Goal: Task Accomplishment & Management: Complete application form

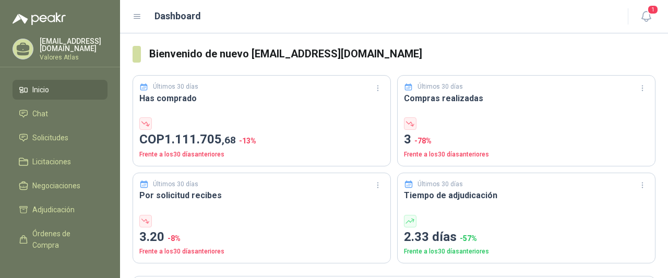
click at [58, 85] on li "Inicio" at bounding box center [60, 89] width 82 height 11
click at [56, 114] on li "Chat" at bounding box center [60, 113] width 82 height 11
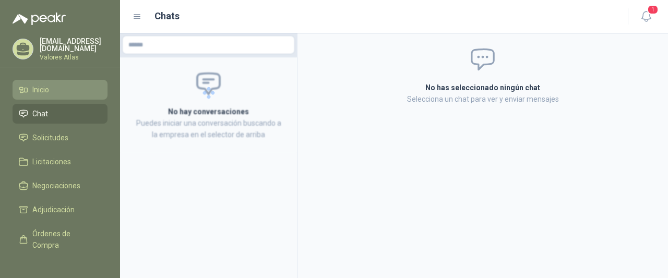
click at [77, 93] on link "Inicio" at bounding box center [60, 90] width 95 height 20
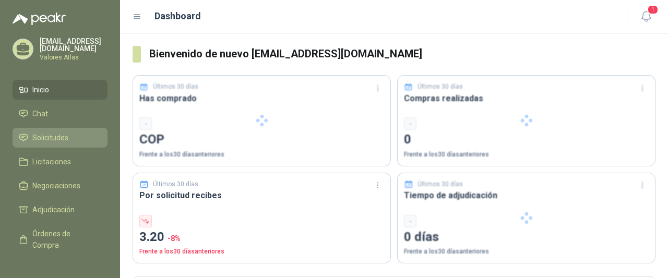
click at [33, 139] on span "Solicitudes" at bounding box center [50, 137] width 36 height 11
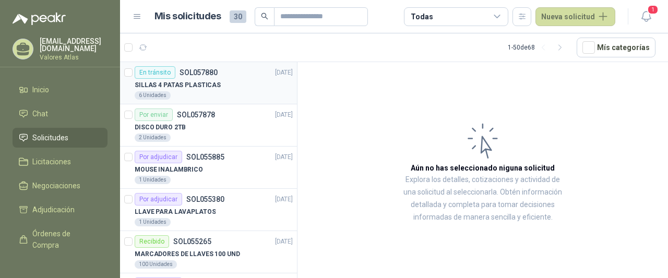
click at [214, 91] on div "6 Unidades" at bounding box center [214, 95] width 158 height 8
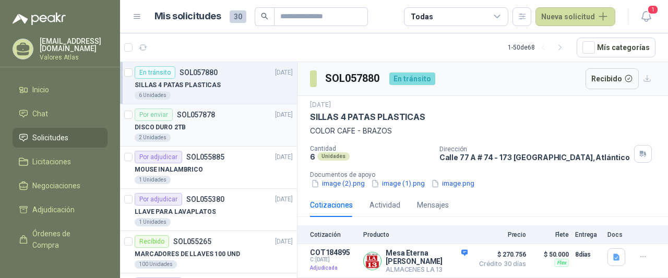
click at [210, 132] on div "DISCO DURO 2TB" at bounding box center [214, 127] width 158 height 13
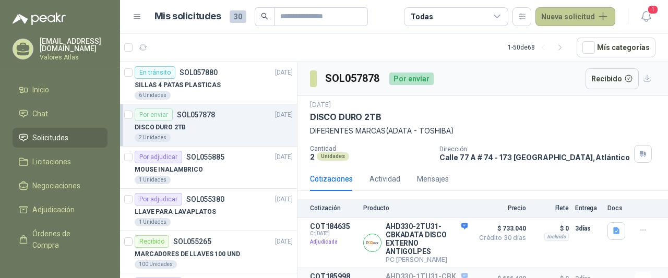
click at [585, 8] on button "Nueva solicitud" at bounding box center [575, 16] width 80 height 19
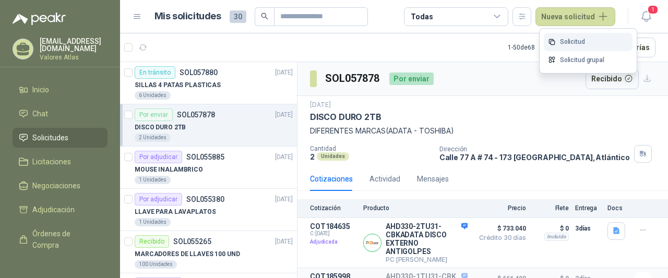
click at [564, 45] on link "Solicitud" at bounding box center [588, 42] width 89 height 18
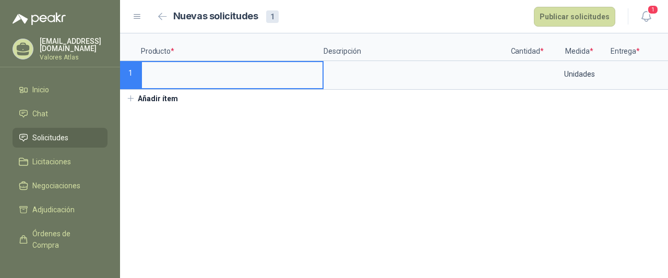
click at [253, 76] on input at bounding box center [232, 72] width 181 height 20
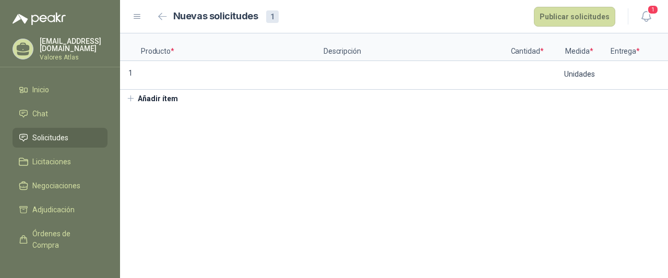
click at [74, 132] on li "Solicitudes" at bounding box center [60, 137] width 82 height 11
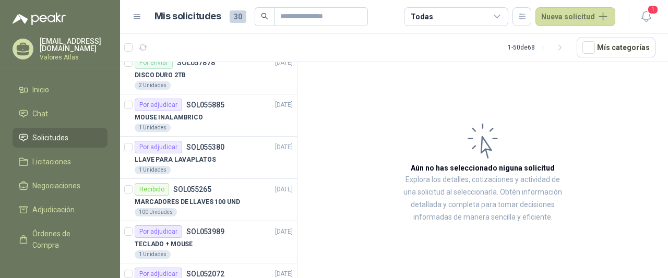
scroll to position [104, 0]
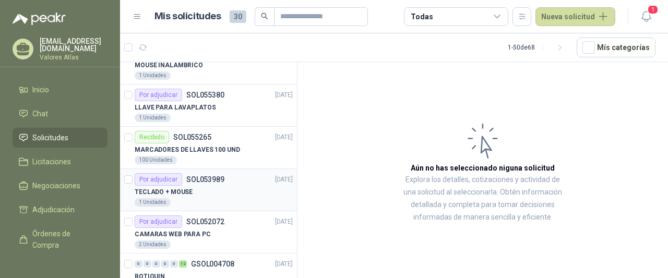
click at [219, 181] on p "SOL053989" at bounding box center [205, 179] width 38 height 7
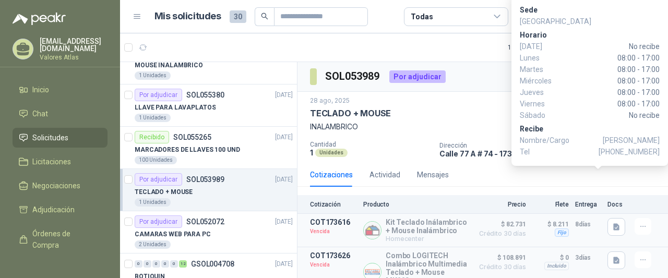
click at [476, 94] on div "[DATE] TECLADO + MOUSE INALAMBRICO Cantidad 1 Unidades Dirección [STREET_ADDRES…" at bounding box center [482, 127] width 370 height 71
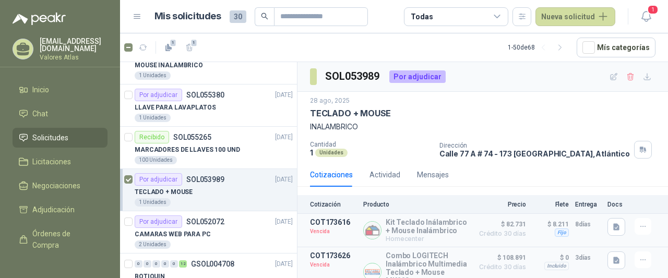
click at [224, 193] on div "TECLADO + MOUSE" at bounding box center [214, 192] width 158 height 13
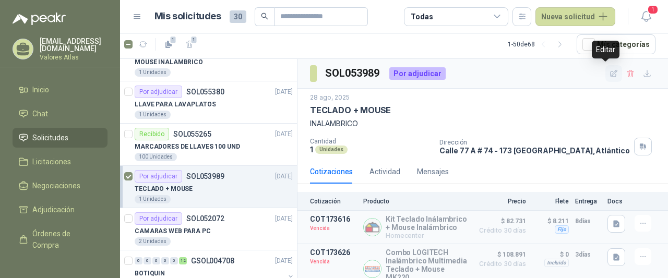
click at [609, 70] on icon "button" at bounding box center [613, 73] width 9 height 9
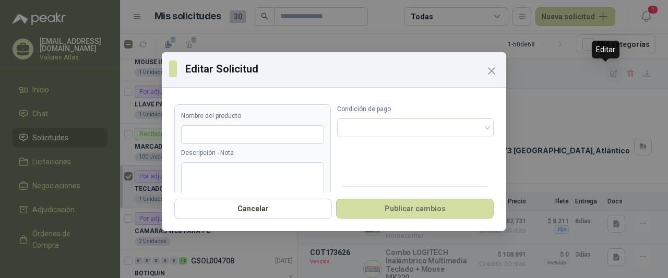
type input "**********"
type textarea "**********"
type input "*"
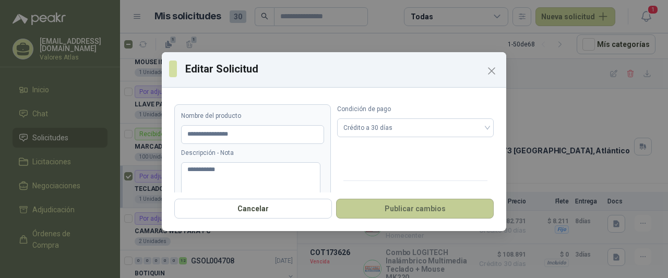
click at [415, 203] on button "Publicar cambios" at bounding box center [415, 209] width 158 height 20
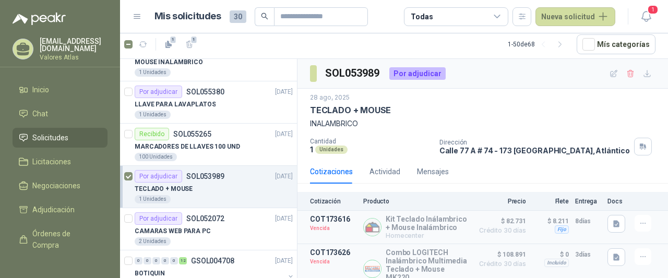
click at [224, 180] on div "Por adjudicar SOL053989 [DATE]" at bounding box center [214, 176] width 158 height 13
click at [410, 75] on div "Por adjudicar" at bounding box center [417, 73] width 56 height 13
click at [173, 44] on button "1" at bounding box center [168, 44] width 17 height 17
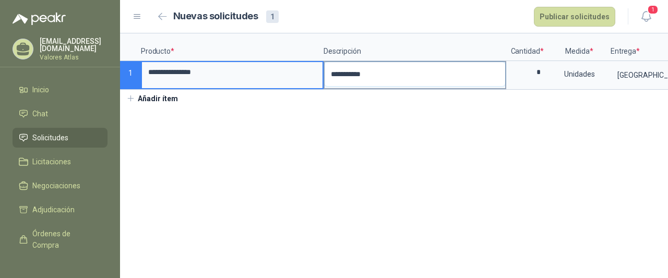
click at [437, 68] on textarea "**********" at bounding box center [415, 74] width 181 height 24
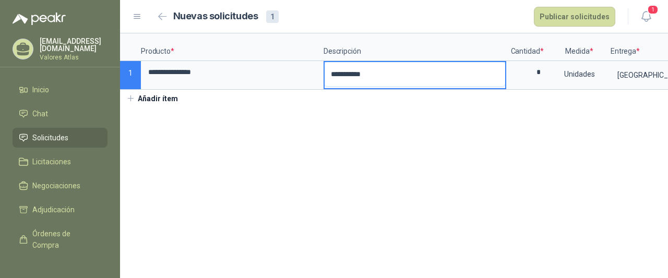
type textarea "**********"
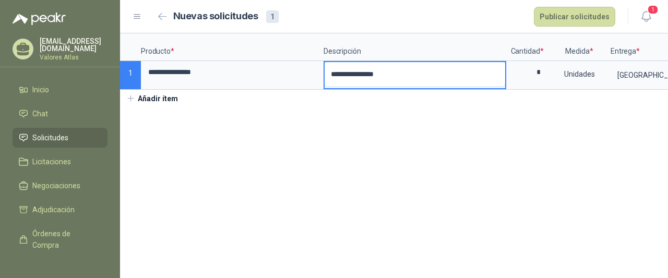
type textarea "**********"
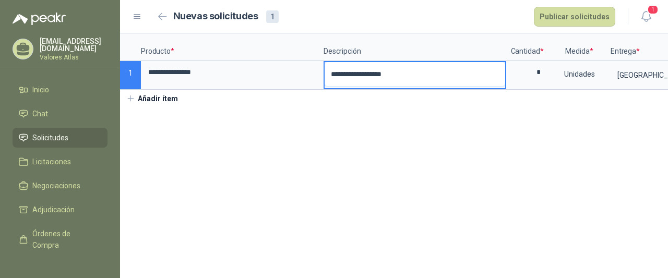
type textarea "**********"
click at [544, 68] on input "*" at bounding box center [527, 72] width 40 height 20
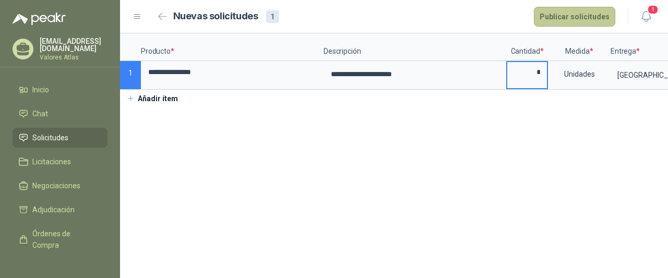
type input "*"
click at [547, 21] on button "Publicar solicitudes" at bounding box center [574, 17] width 81 height 20
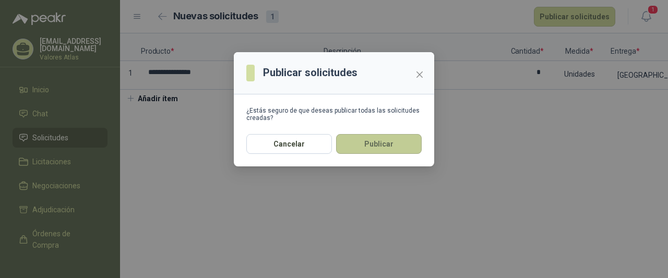
click at [404, 146] on button "Publicar" at bounding box center [379, 144] width 86 height 20
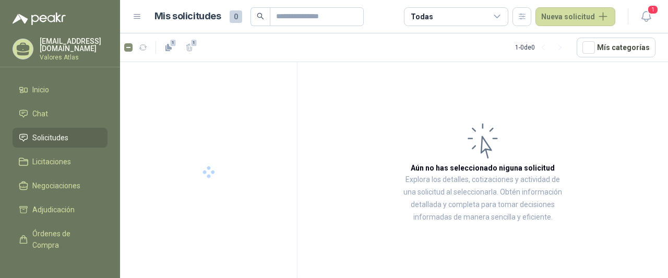
click at [72, 135] on li "Solicitudes" at bounding box center [60, 137] width 82 height 11
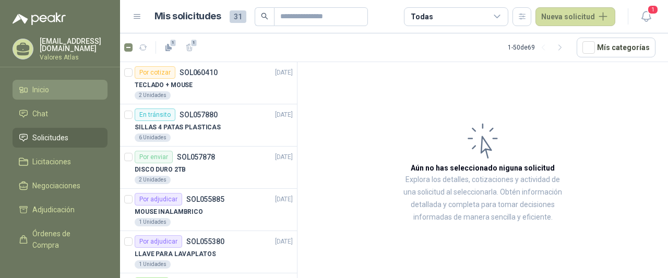
click at [63, 89] on li "Inicio" at bounding box center [60, 89] width 82 height 11
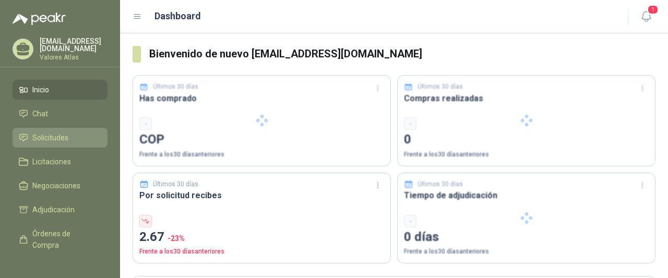
click at [59, 128] on link "Solicitudes" at bounding box center [60, 138] width 95 height 20
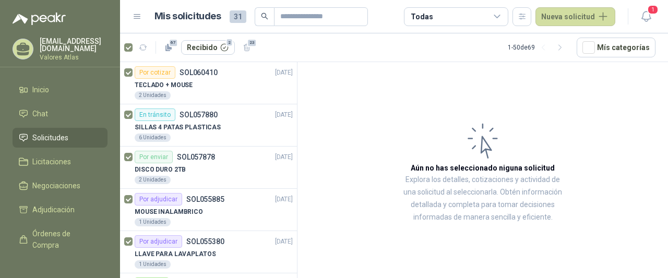
click at [126, 53] on div "67 Recibido 2 23" at bounding box center [190, 47] width 132 height 17
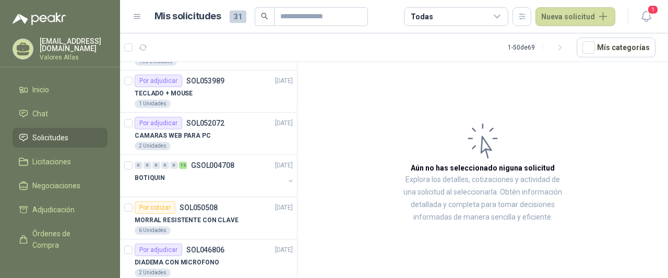
scroll to position [261, 0]
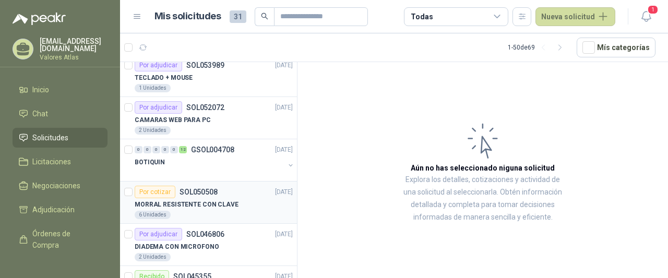
click at [199, 203] on p "MORRAL RESISTENTE CON CLAVE" at bounding box center [187, 205] width 104 height 10
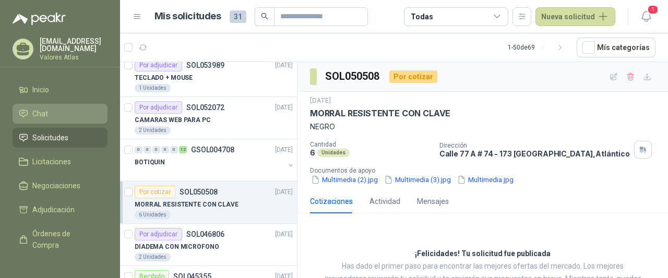
click at [73, 112] on li "Chat" at bounding box center [60, 113] width 82 height 11
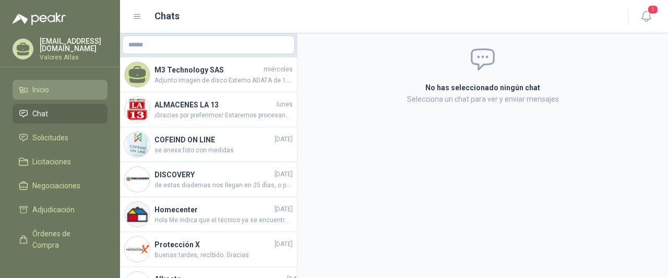
click at [73, 88] on li "Inicio" at bounding box center [60, 89] width 82 height 11
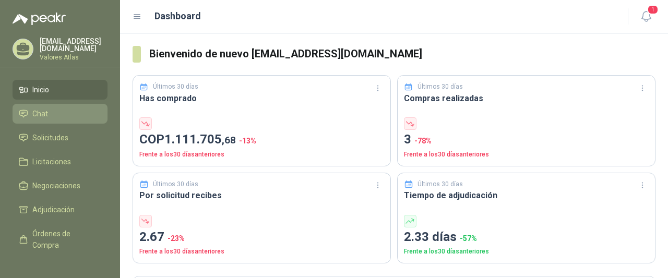
click at [72, 115] on li "Chat" at bounding box center [60, 113] width 82 height 11
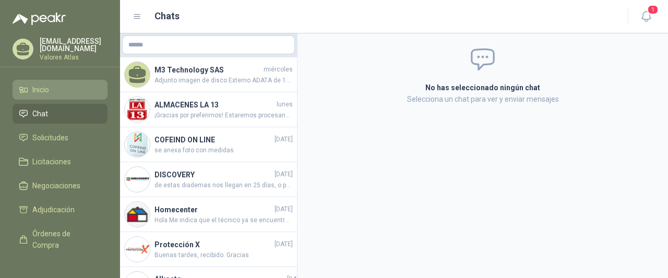
click at [83, 85] on li "Inicio" at bounding box center [60, 89] width 82 height 11
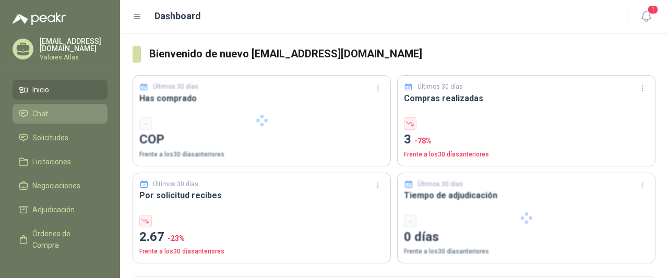
click at [58, 114] on li "Chat" at bounding box center [60, 113] width 82 height 11
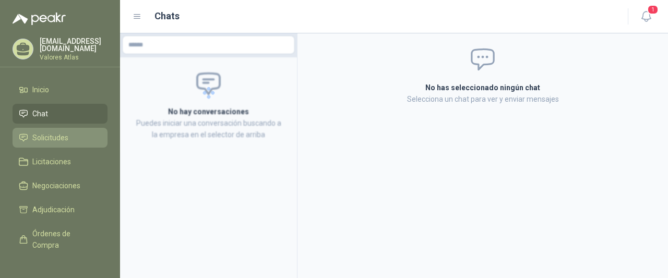
click at [55, 143] on link "Solicitudes" at bounding box center [60, 138] width 95 height 20
